Goal: Information Seeking & Learning: Learn about a topic

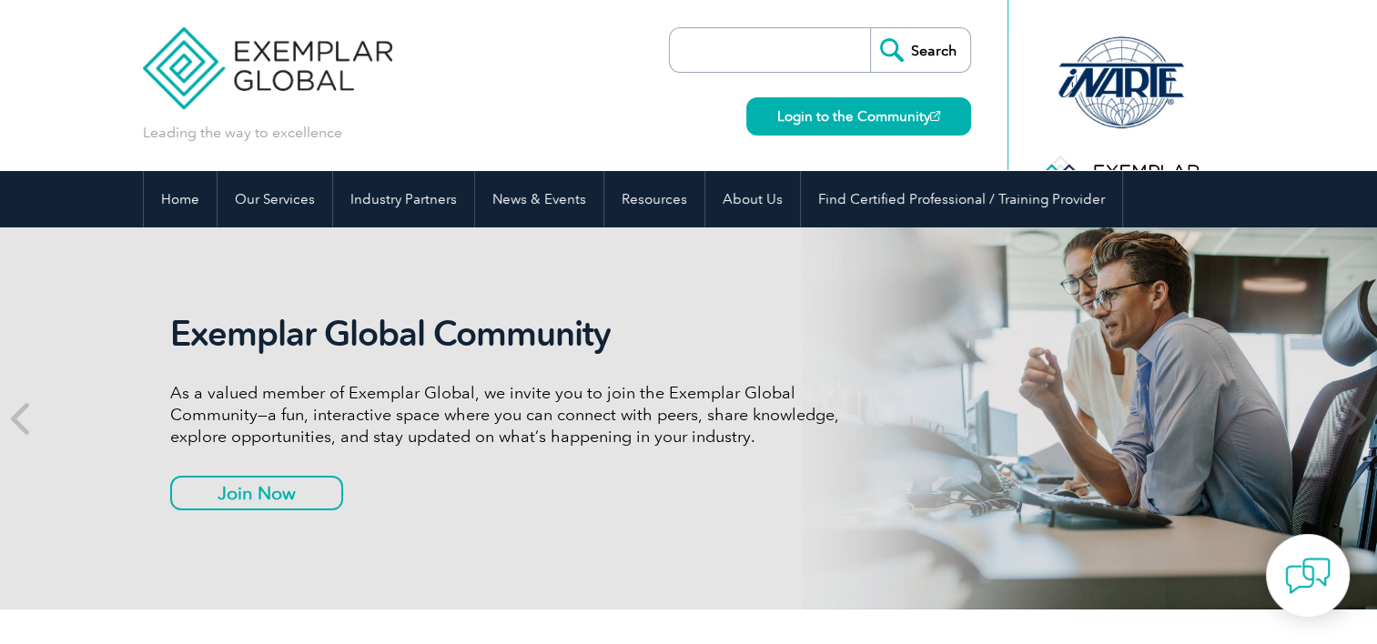
scroll to position [13, 0]
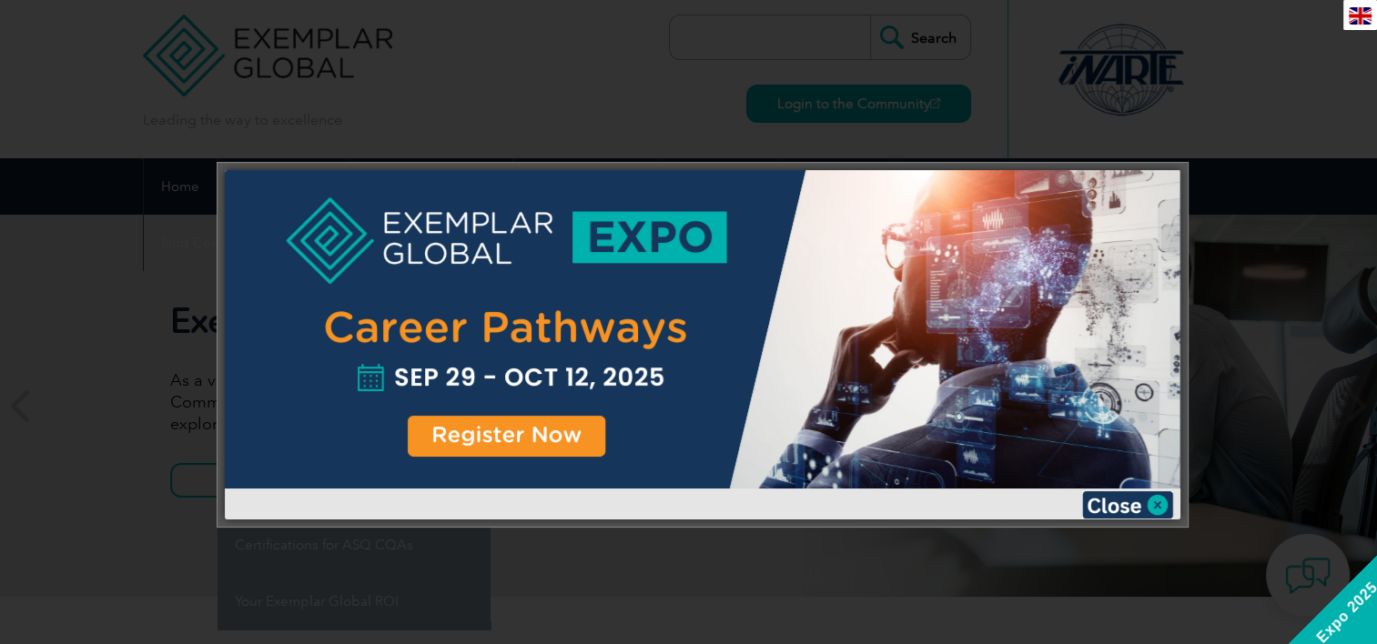
click at [1139, 149] on div at bounding box center [688, 322] width 1377 height 644
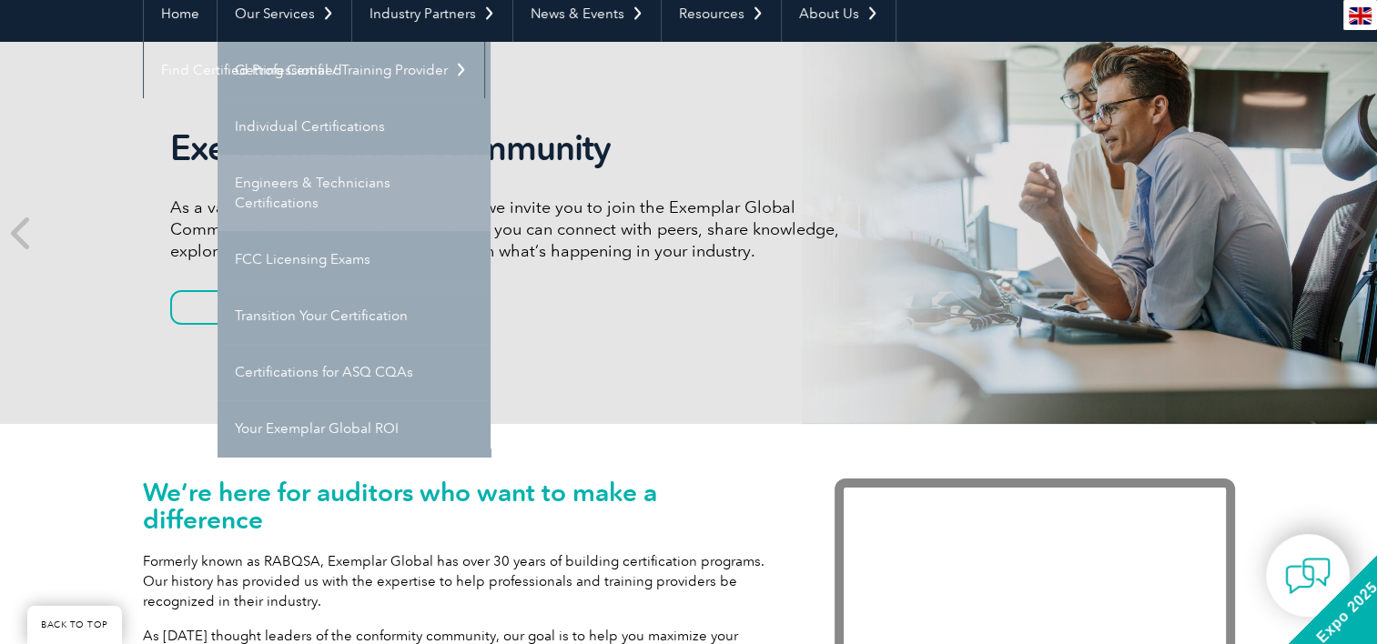
scroll to position [188, 0]
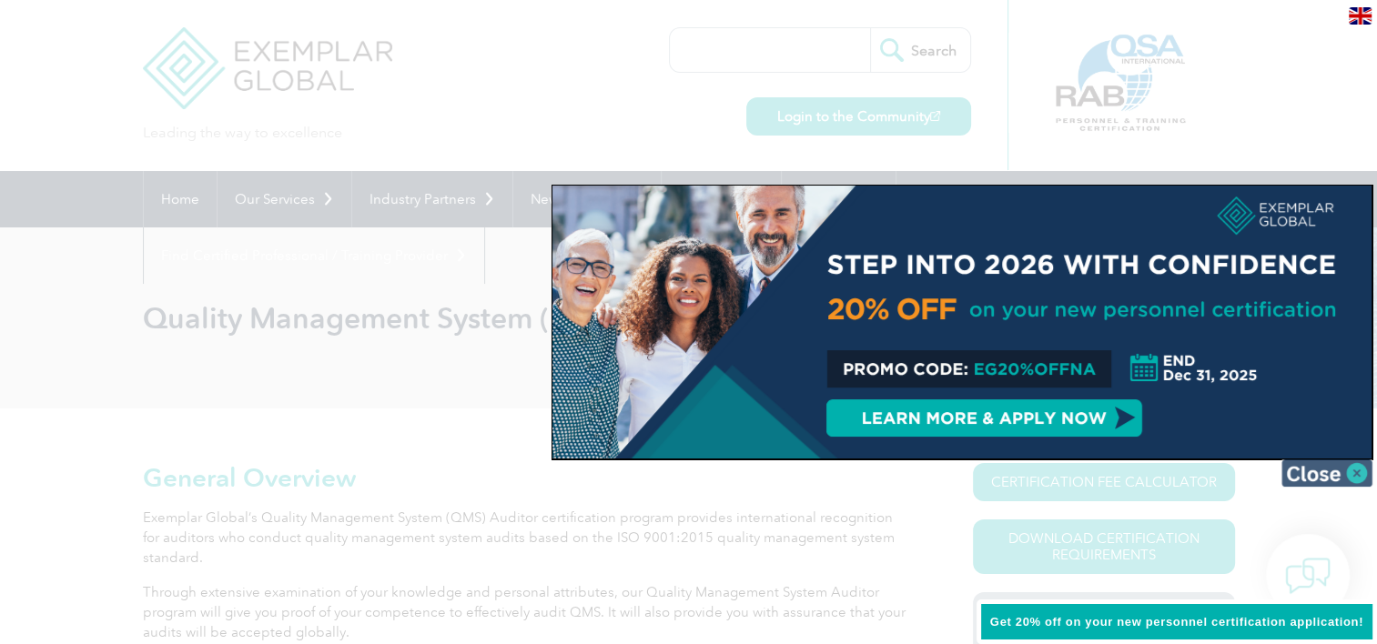
click at [1360, 469] on img at bounding box center [1327, 473] width 91 height 27
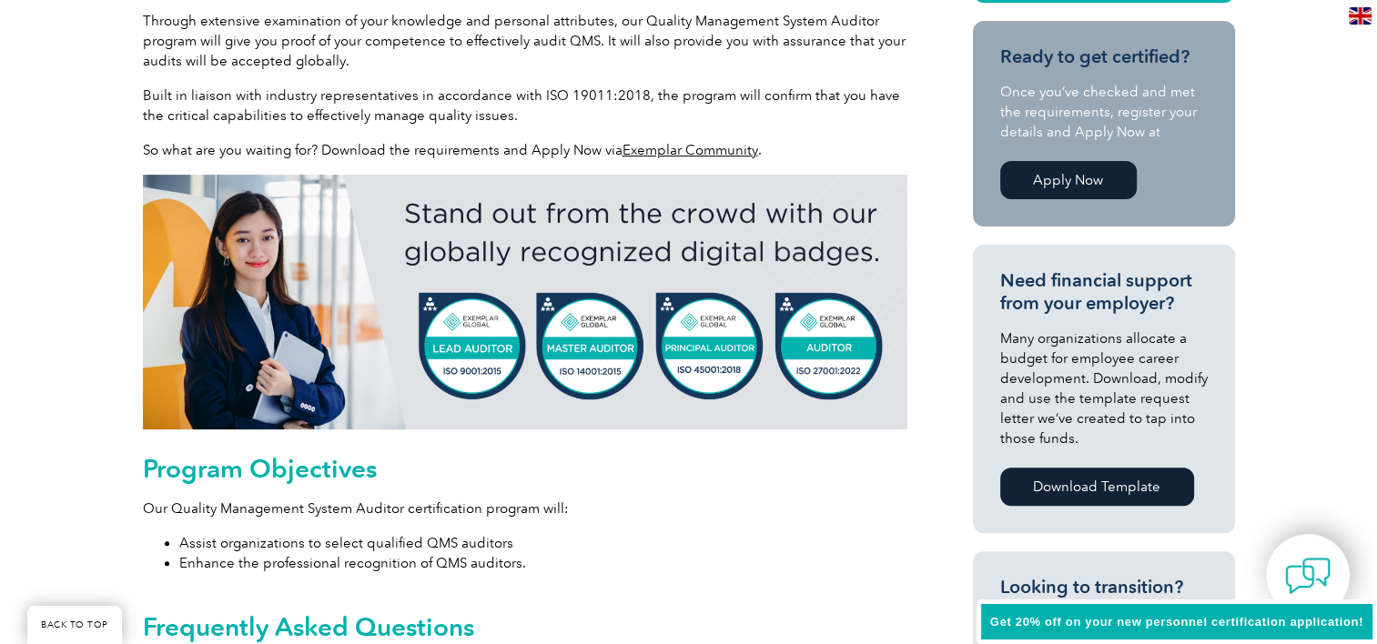
scroll to position [573, 0]
